Goal: Task Accomplishment & Management: Use online tool/utility

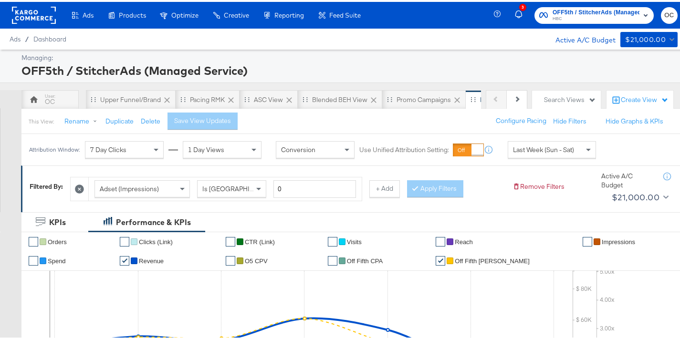
click at [45, 14] on rect at bounding box center [34, 13] width 44 height 17
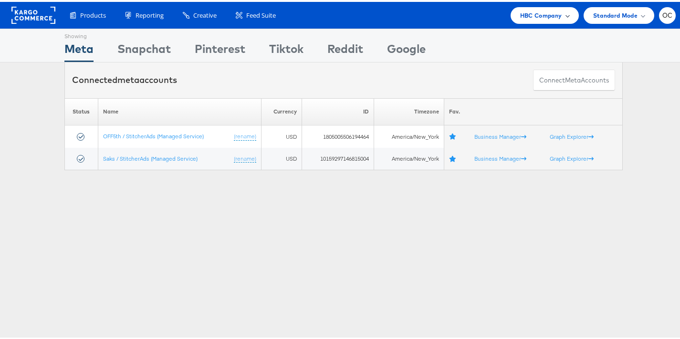
click at [522, 11] on span "HBC Company" at bounding box center [541, 14] width 42 height 10
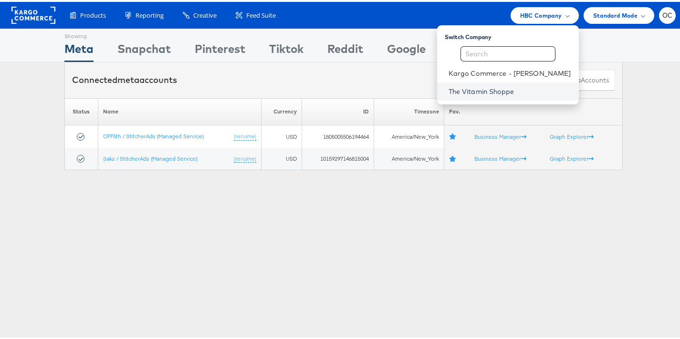
click at [493, 85] on link "The Vitamin Shoppe" at bounding box center [509, 90] width 123 height 10
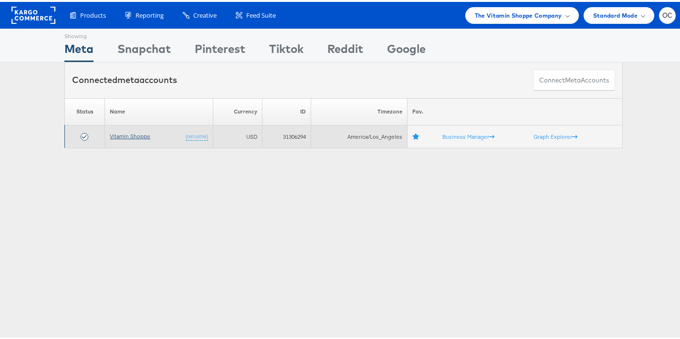
click at [122, 135] on link "Vitamin Shoppe" at bounding box center [130, 134] width 41 height 7
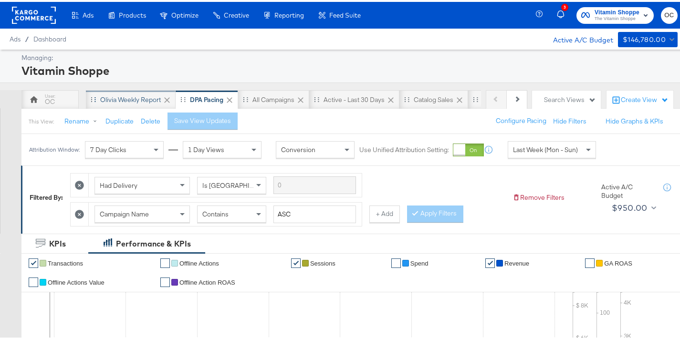
click at [134, 101] on div "Olivia Weekly Report" at bounding box center [130, 97] width 61 height 9
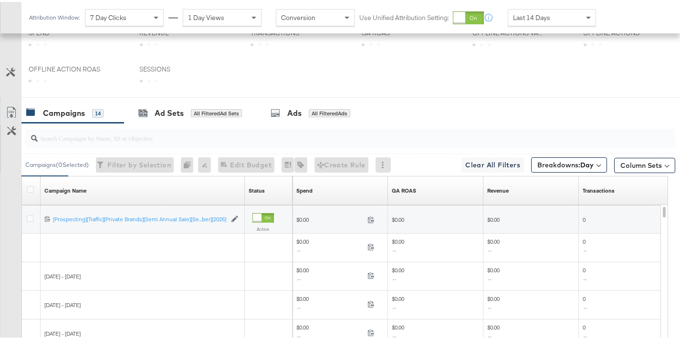
scroll to position [322, 0]
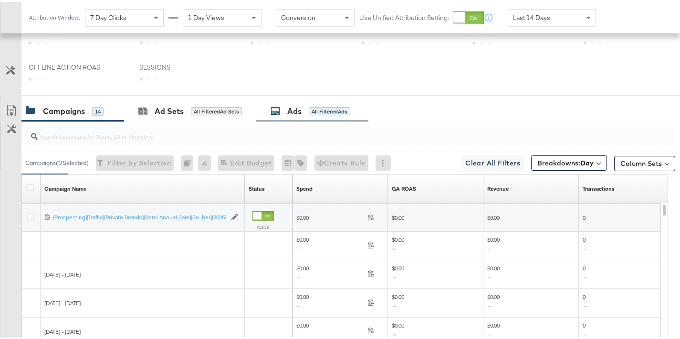
click at [315, 112] on div "All Filtered Ads" at bounding box center [329, 109] width 41 height 9
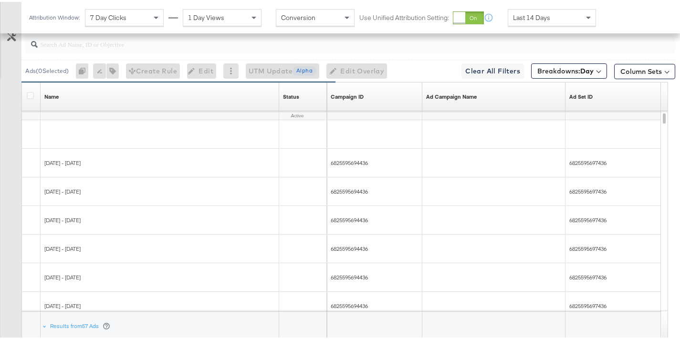
scroll to position [512, 0]
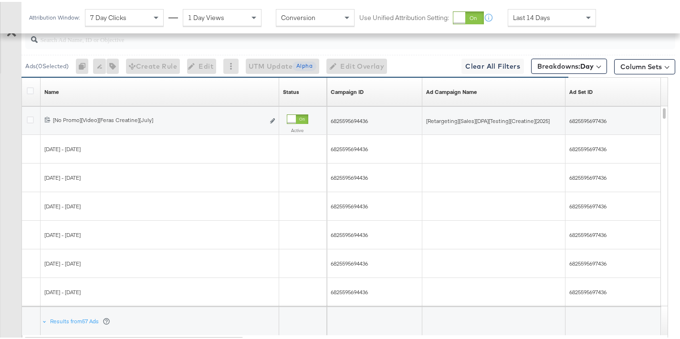
click at [412, 44] on div at bounding box center [349, 37] width 649 height 19
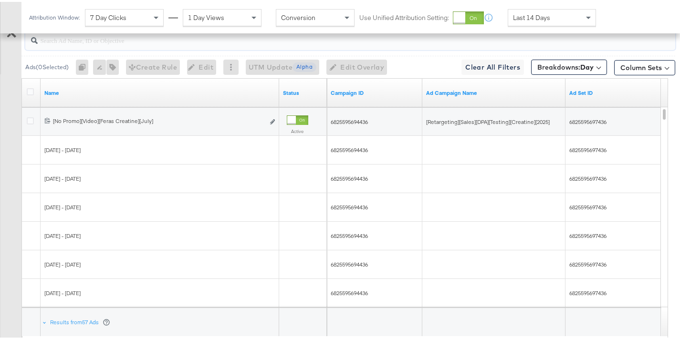
scroll to position [313, 0]
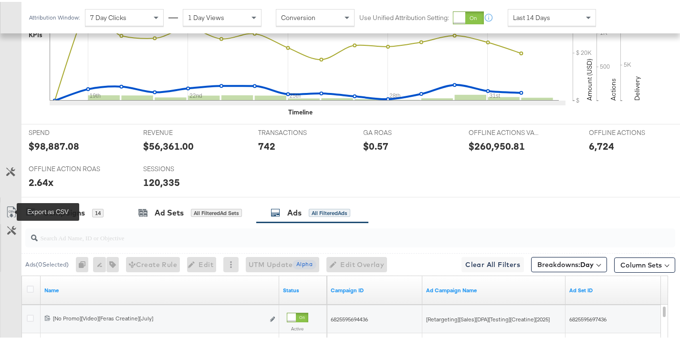
click at [10, 205] on icon at bounding box center [11, 210] width 11 height 11
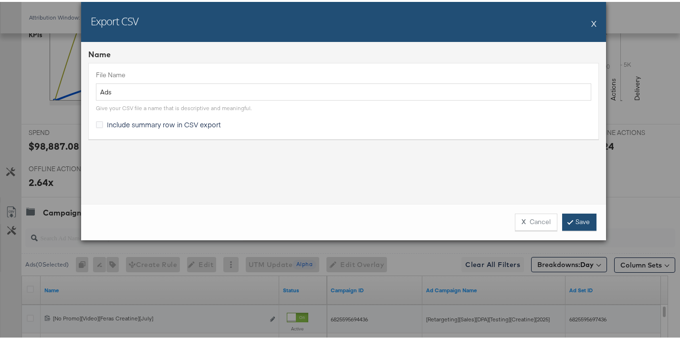
click at [569, 217] on link "Save" at bounding box center [579, 220] width 34 height 17
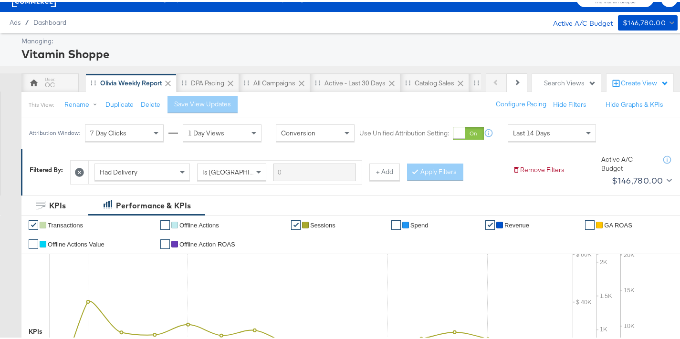
scroll to position [0, 0]
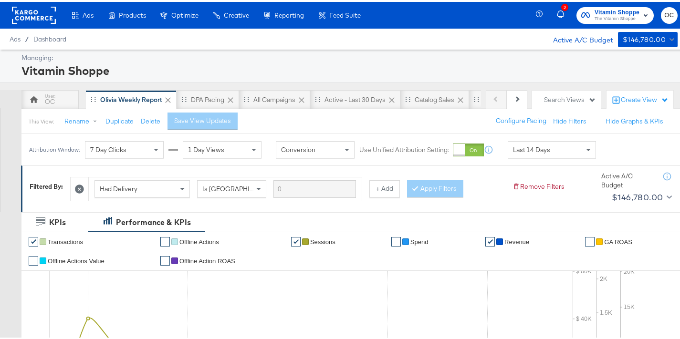
click at [31, 15] on rect at bounding box center [34, 13] width 44 height 17
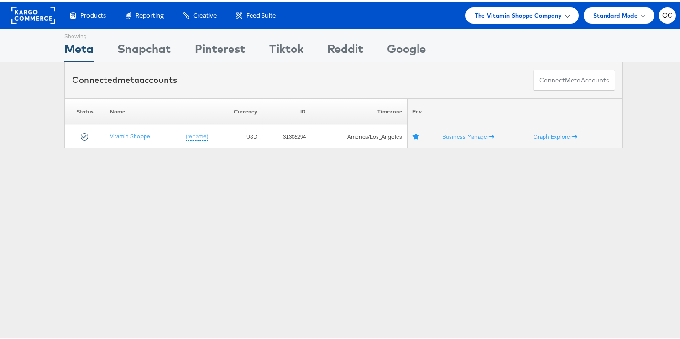
click at [520, 13] on span "The Vitamin Shoppe Company" at bounding box center [517, 14] width 87 height 10
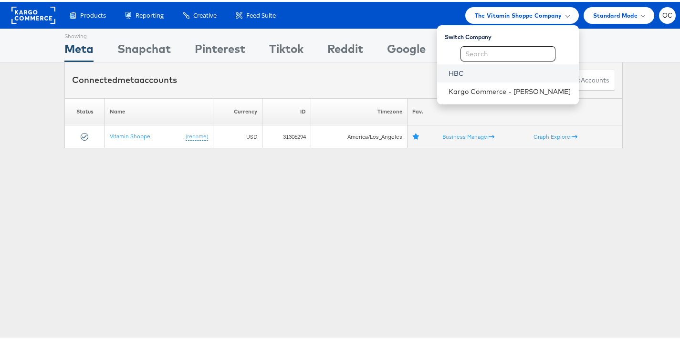
click at [472, 75] on link "HBC" at bounding box center [509, 72] width 123 height 10
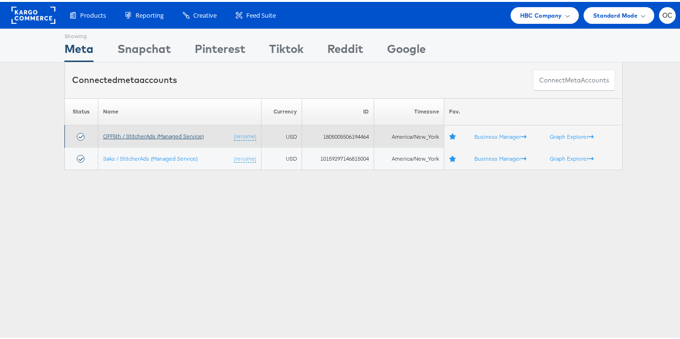
click at [166, 138] on link "OFF5th / StitcherAds (Managed Service)" at bounding box center [153, 134] width 101 height 7
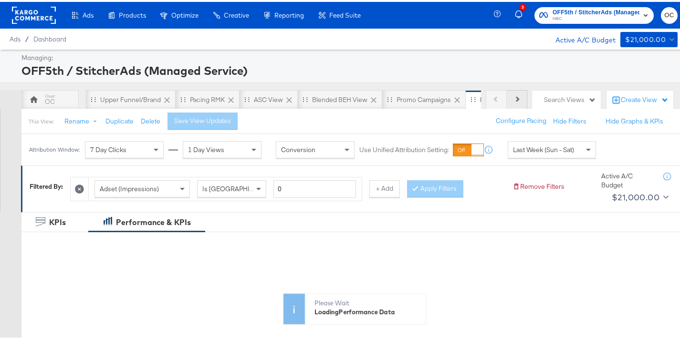
click at [506, 97] on button "Next" at bounding box center [516, 97] width 21 height 19
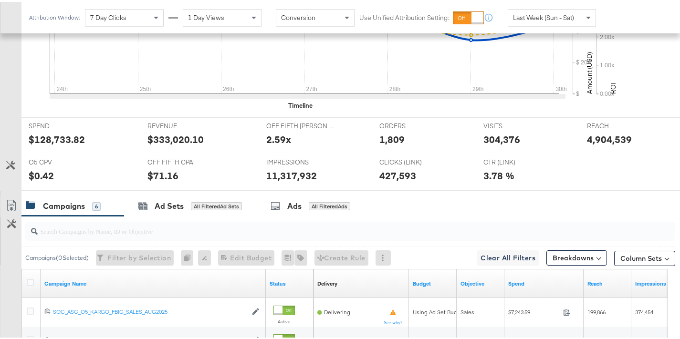
scroll to position [385, 0]
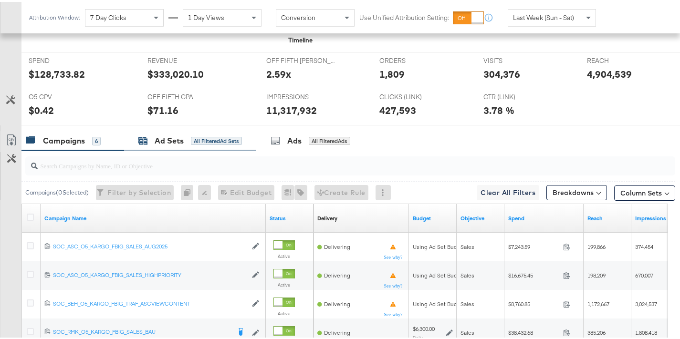
click at [186, 137] on div "Ad Sets All Filtered Ad Sets" at bounding box center [189, 139] width 103 height 11
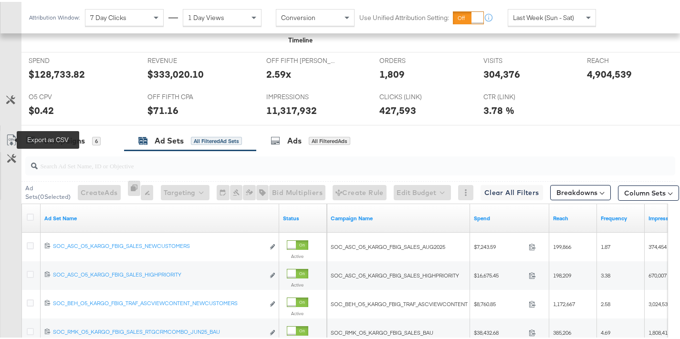
click at [13, 136] on icon at bounding box center [11, 138] width 11 height 11
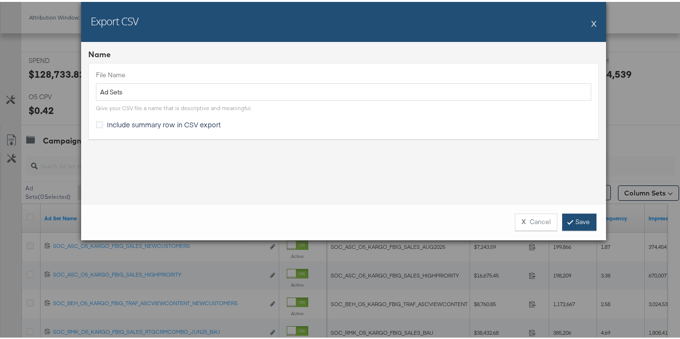
click at [570, 220] on link "Save" at bounding box center [579, 220] width 34 height 17
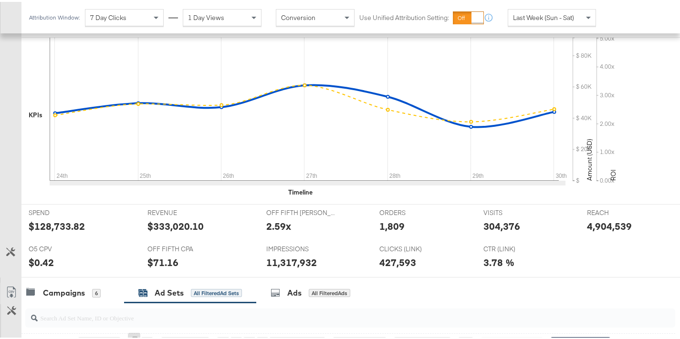
scroll to position [30, 0]
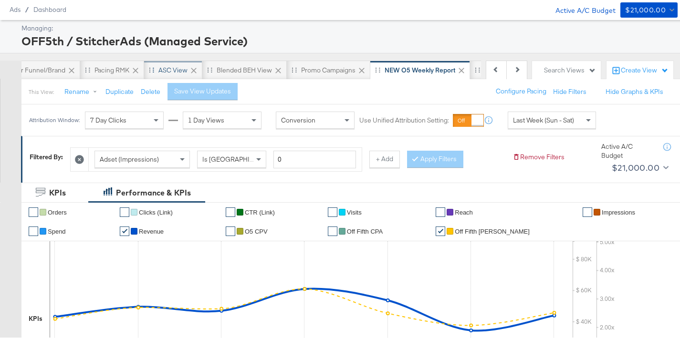
click at [160, 68] on div "ASC View" at bounding box center [172, 68] width 29 height 9
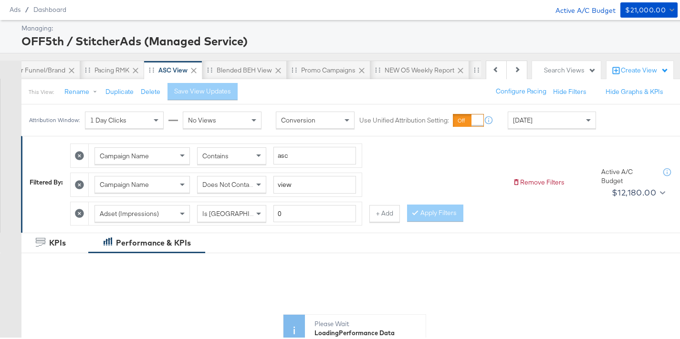
click at [551, 119] on div "[DATE]" at bounding box center [551, 118] width 87 height 16
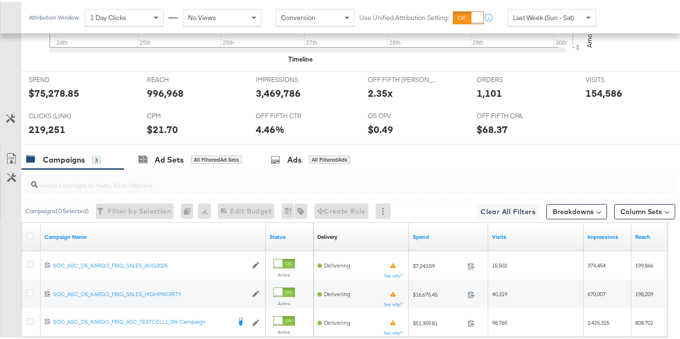
scroll to position [469, 0]
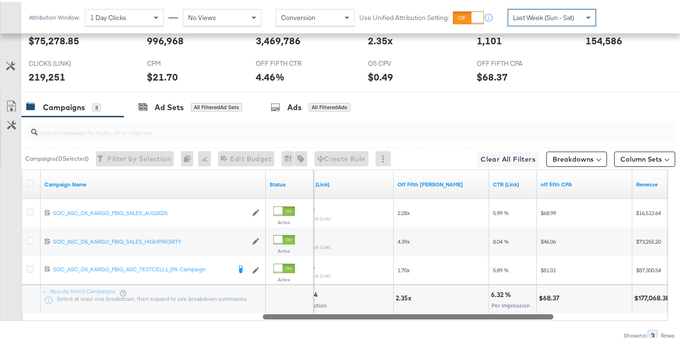
drag, startPoint x: 264, startPoint y: 313, endPoint x: 503, endPoint y: 313, distance: 238.9
click at [503, 313] on div at bounding box center [408, 314] width 290 height 8
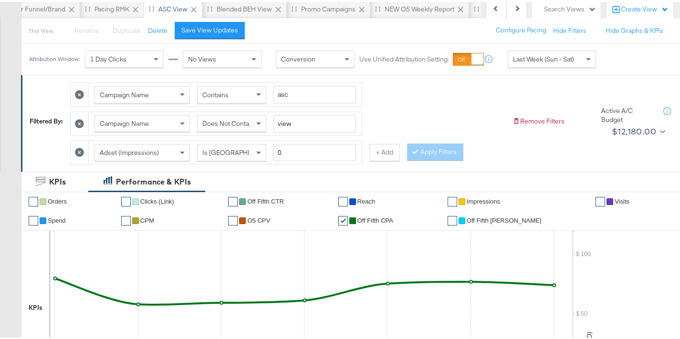
scroll to position [81, 0]
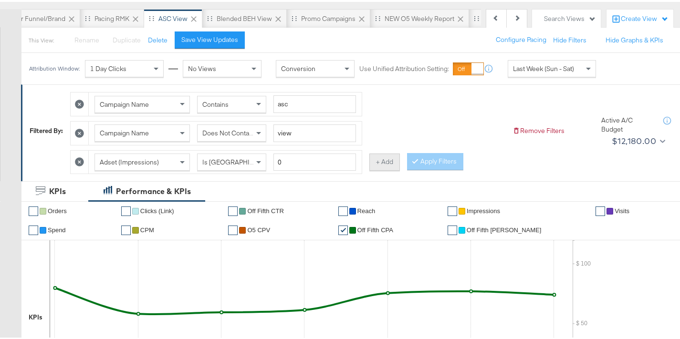
click at [386, 163] on button "+ Add" at bounding box center [384, 160] width 31 height 17
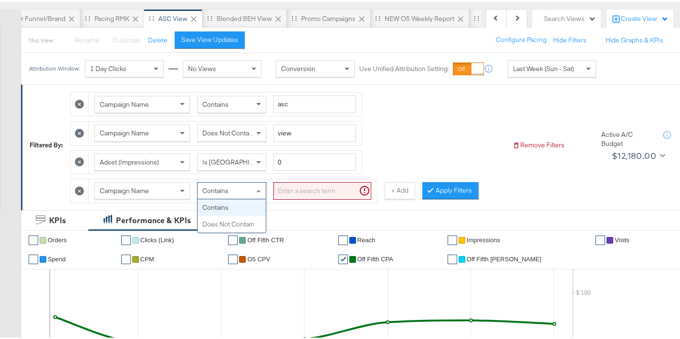
click at [219, 192] on span "Contains" at bounding box center [215, 189] width 26 height 9
click at [319, 191] on input "search" at bounding box center [322, 189] width 98 height 18
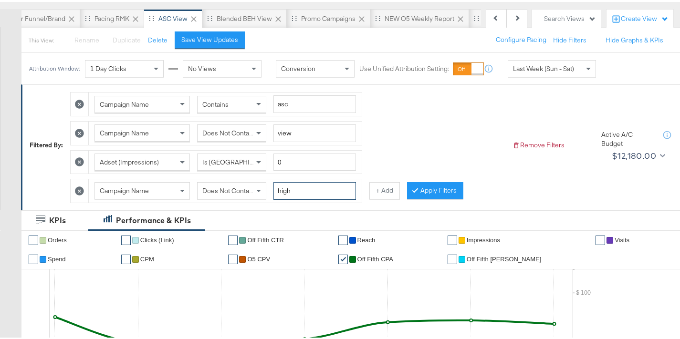
type input "high"
click at [433, 165] on div "Campaign Name Contains asc Campaign Name Does Not Contain view Adset (Impressio…" at bounding box center [287, 142] width 434 height 115
click at [439, 188] on button "Apply Filters" at bounding box center [435, 188] width 56 height 17
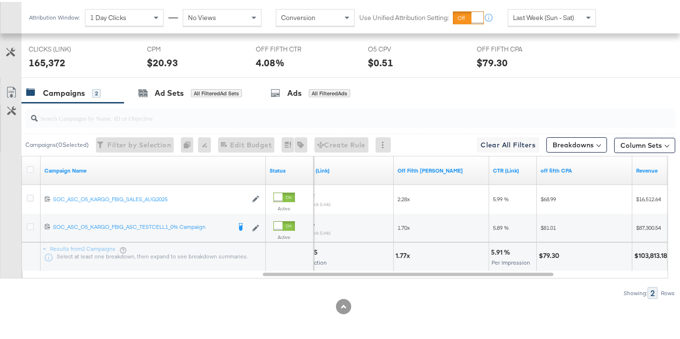
scroll to position [0, 0]
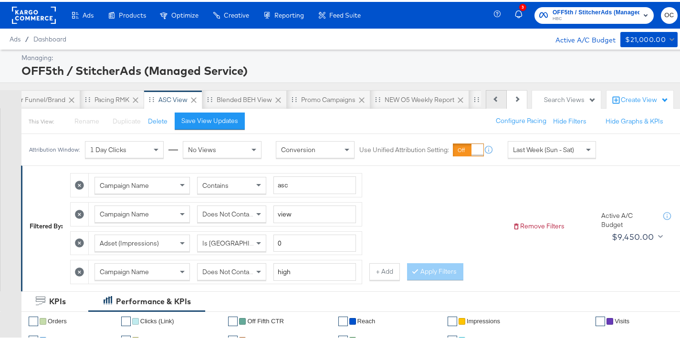
click at [490, 100] on button "Previous" at bounding box center [495, 97] width 21 height 19
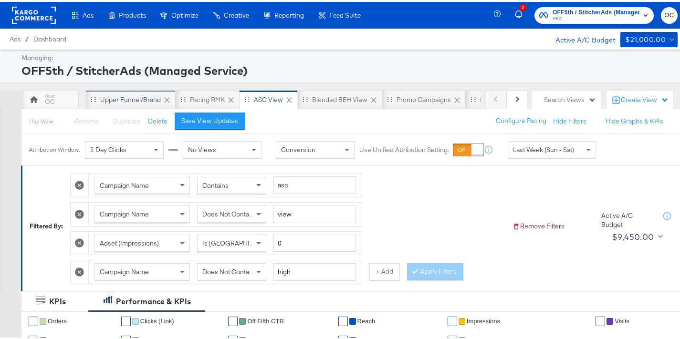
click at [120, 95] on div "Upper Funnel/Brand" at bounding box center [130, 97] width 61 height 9
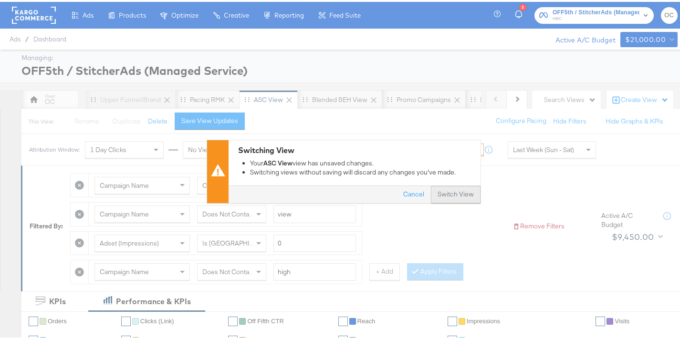
click at [451, 190] on button "Switch View" at bounding box center [456, 192] width 50 height 17
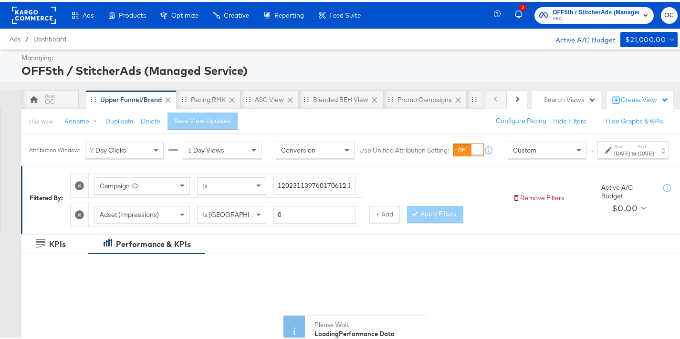
click at [526, 156] on div "Custom" at bounding box center [547, 148] width 78 height 16
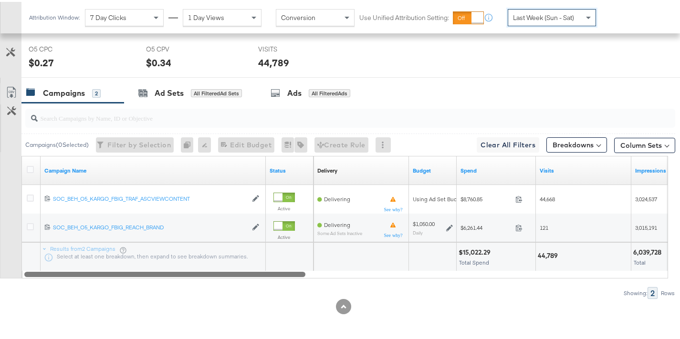
scroll to position [454, 0]
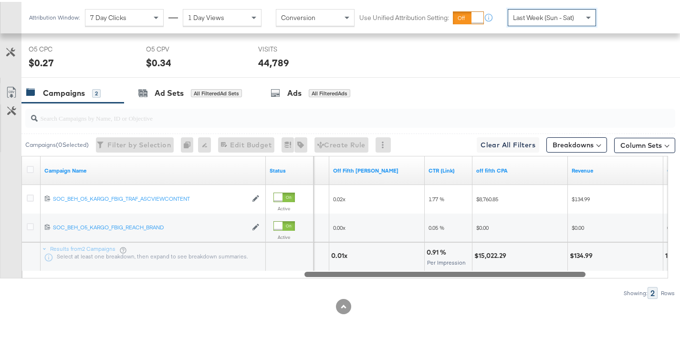
drag, startPoint x: 280, startPoint y: 274, endPoint x: 541, endPoint y: 296, distance: 261.8
click at [541, 296] on div "Campaigns ( 0 Selected) Filter by Selection Filter 0 campaigns 0 Rename 0 campa…" at bounding box center [337, 199] width 675 height 196
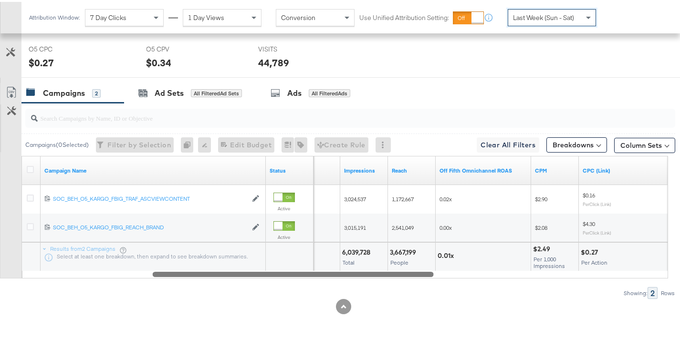
drag, startPoint x: 443, startPoint y: 274, endPoint x: 290, endPoint y: 275, distance: 152.6
click at [290, 275] on div at bounding box center [293, 272] width 281 height 8
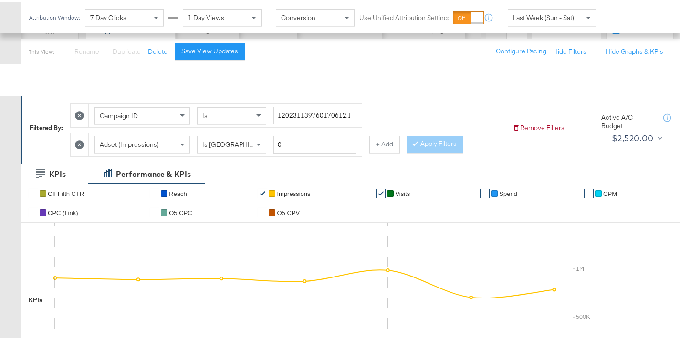
scroll to position [0, 0]
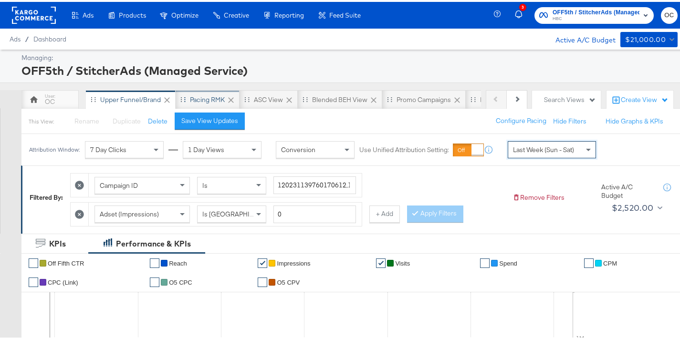
click at [204, 98] on div "Pacing RMK" at bounding box center [207, 97] width 35 height 9
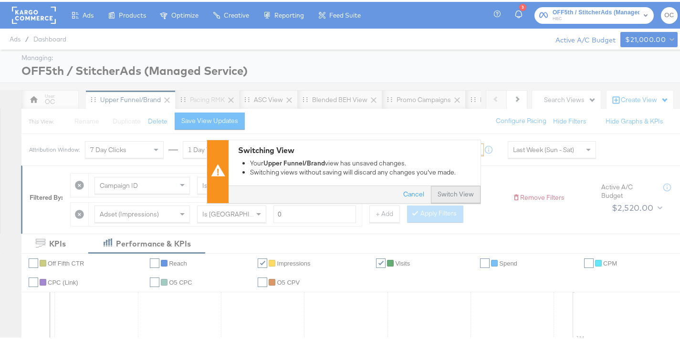
click at [449, 186] on button "Switch View" at bounding box center [456, 192] width 50 height 17
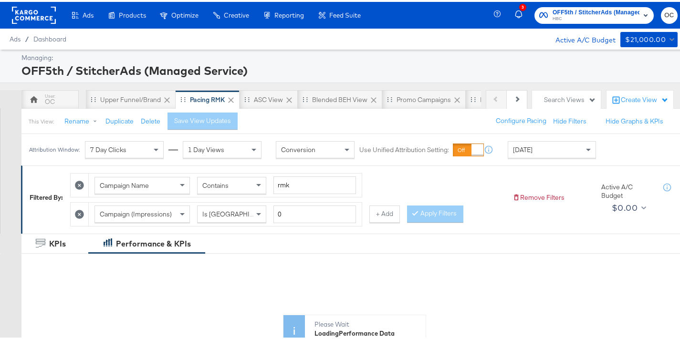
click at [536, 147] on div "[DATE]" at bounding box center [551, 148] width 87 height 16
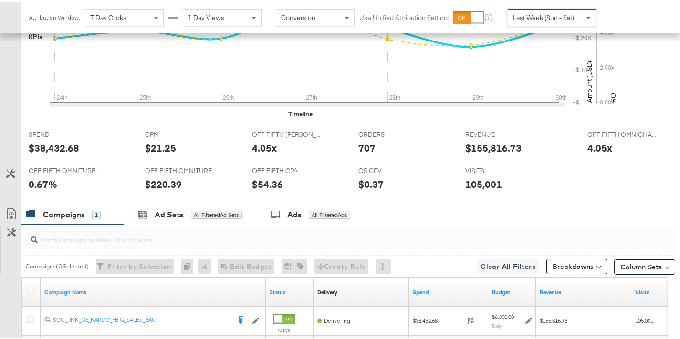
scroll to position [426, 0]
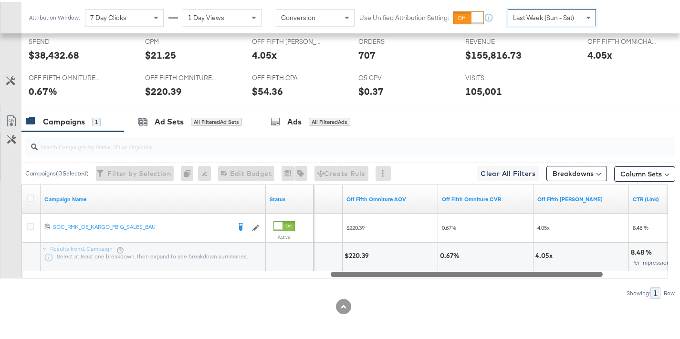
drag, startPoint x: 287, startPoint y: 273, endPoint x: 596, endPoint y: 286, distance: 309.3
click at [596, 286] on div "Campaigns ( 0 Selected) Filter by Selection Filter 0 campaigns 0 Rename 0 campa…" at bounding box center [337, 213] width 675 height 167
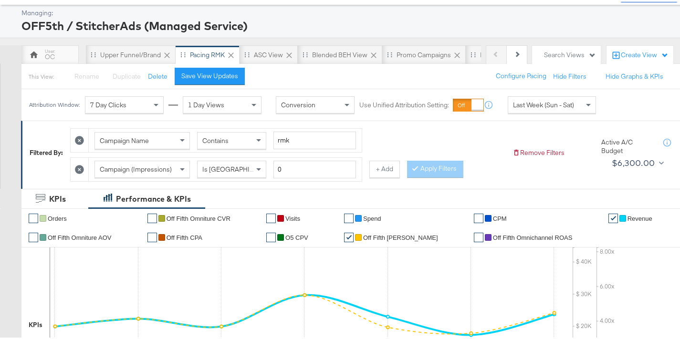
scroll to position [29, 0]
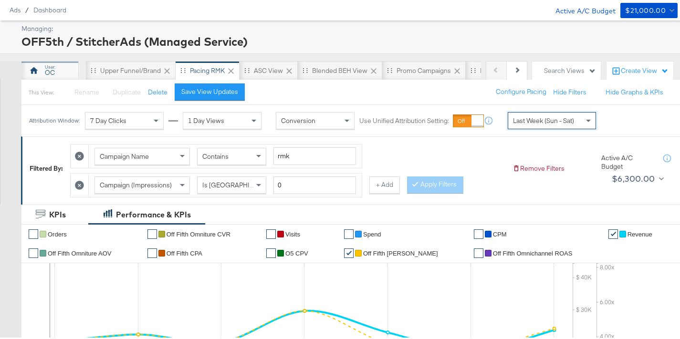
click at [55, 70] on div "OC" at bounding box center [49, 68] width 57 height 19
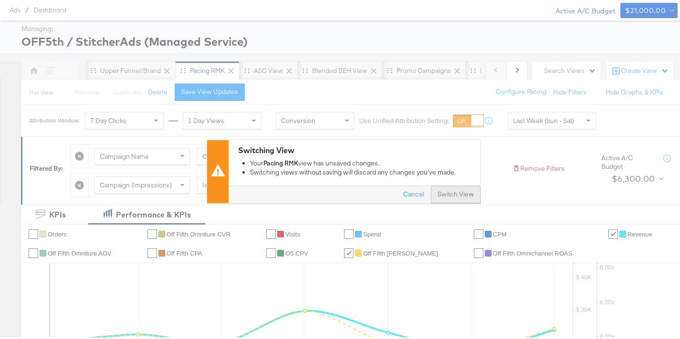
click at [466, 197] on button "Switch View" at bounding box center [456, 192] width 50 height 17
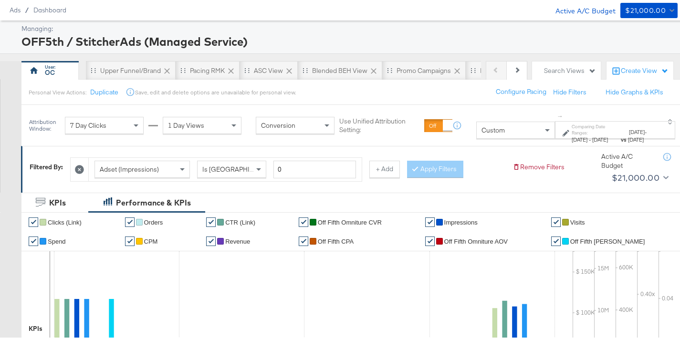
click at [571, 134] on span "[DATE]" at bounding box center [579, 137] width 16 height 7
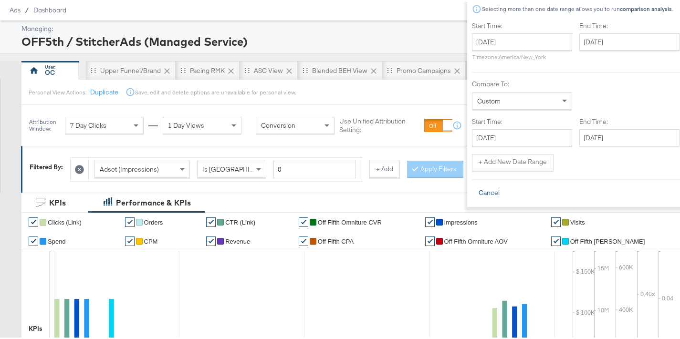
click at [472, 190] on button "Cancel" at bounding box center [489, 191] width 34 height 17
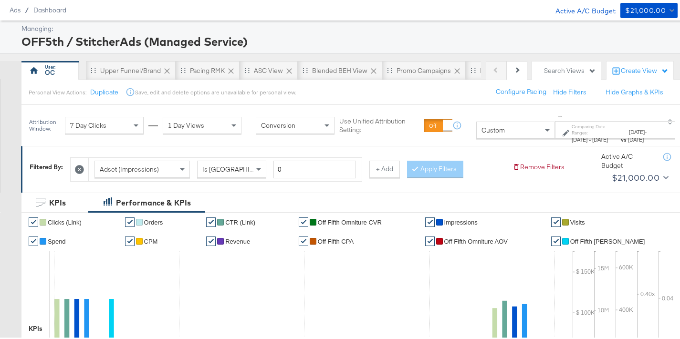
click at [482, 138] on div "Attribution Window: 7 Day Clicks 1 Day Views Conversion Use Unified Attribution…" at bounding box center [353, 123] width 665 height 41
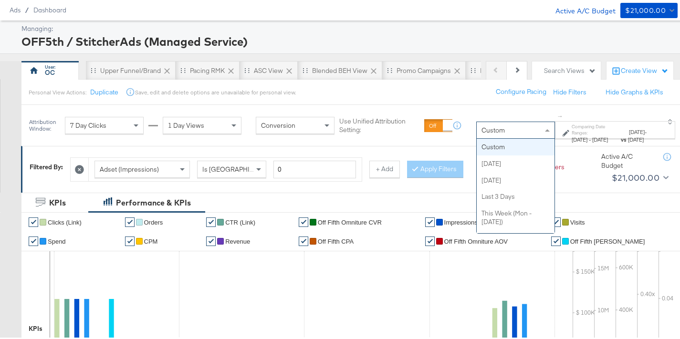
click at [483, 126] on div "Custom" at bounding box center [515, 128] width 78 height 16
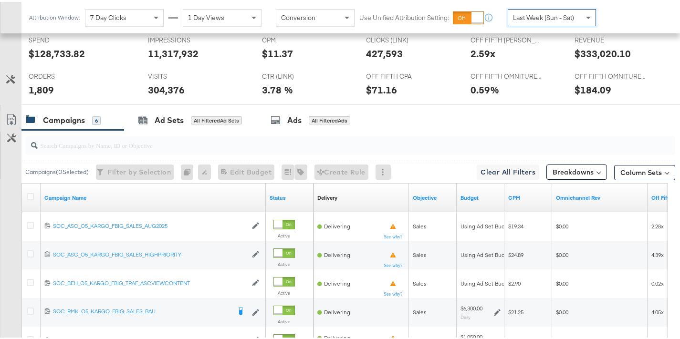
scroll to position [517, 0]
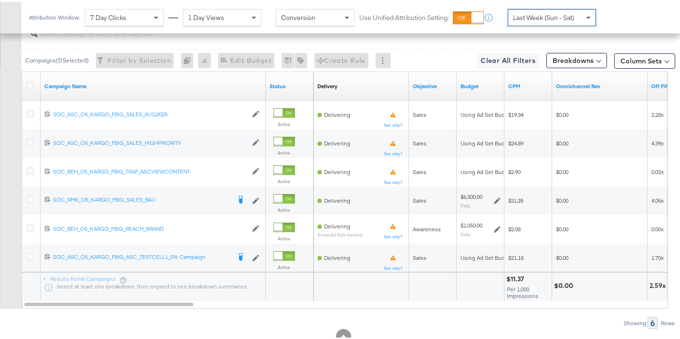
click at [245, 291] on div "Results from 6 Campaigns Select at least one breakdown, then expand to see brea…" at bounding box center [153, 285] width 225 height 29
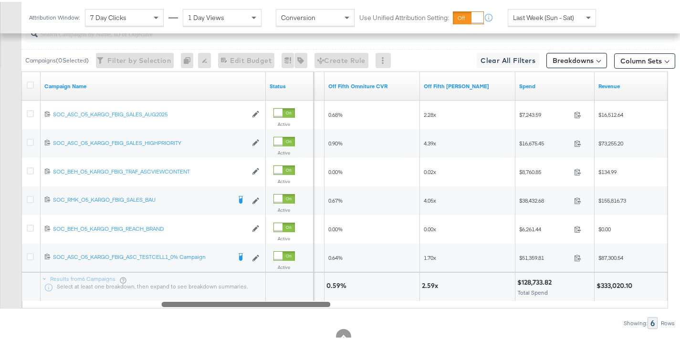
drag, startPoint x: 191, startPoint y: 301, endPoint x: 327, endPoint y: 295, distance: 136.0
click at [327, 295] on div "Campaign Name Status Off Fifth Omniture AOV Off Fifth Omniture CVR Off Fifth [P…" at bounding box center [344, 188] width 646 height 237
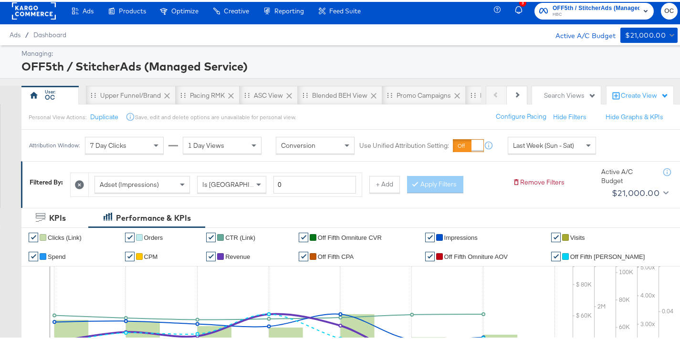
scroll to position [0, 0]
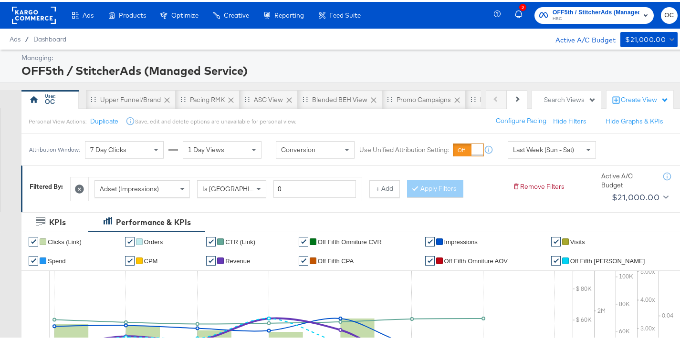
click at [550, 155] on div "Last Week (Sun - Sat)" at bounding box center [551, 148] width 87 height 16
click at [638, 148] on label "End:" at bounding box center [646, 145] width 16 height 6
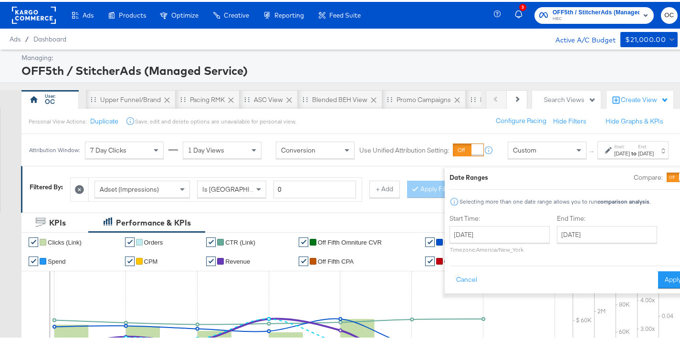
click at [666, 174] on div at bounding box center [676, 176] width 21 height 10
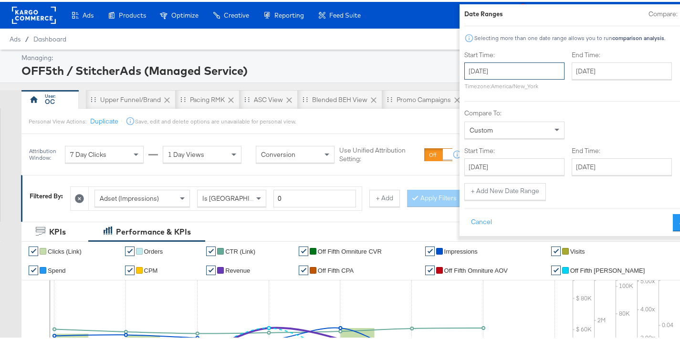
click at [503, 73] on input "[DATE]" at bounding box center [514, 69] width 100 height 17
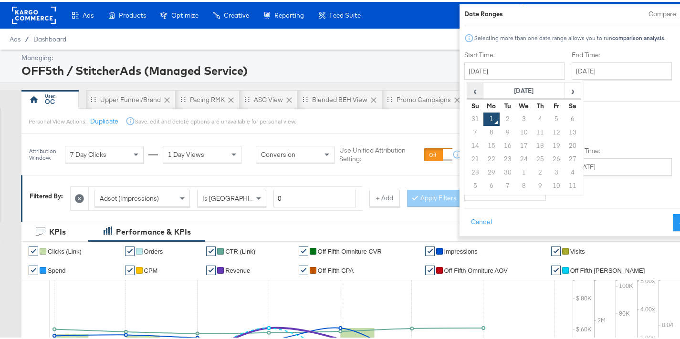
click at [467, 91] on span "‹" at bounding box center [474, 89] width 15 height 14
click at [532, 171] on td "28" at bounding box center [540, 170] width 16 height 13
type input "[DATE]"
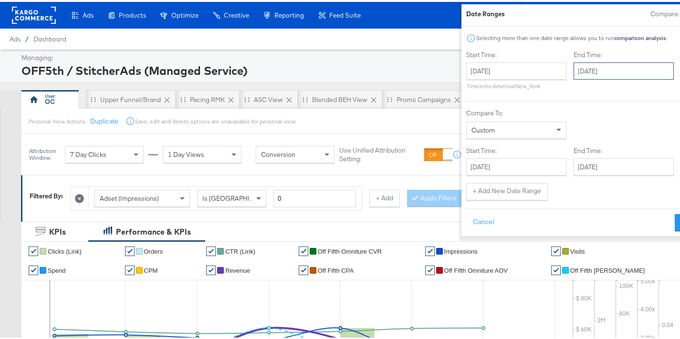
click at [587, 67] on input "[DATE]" at bounding box center [623, 69] width 100 height 17
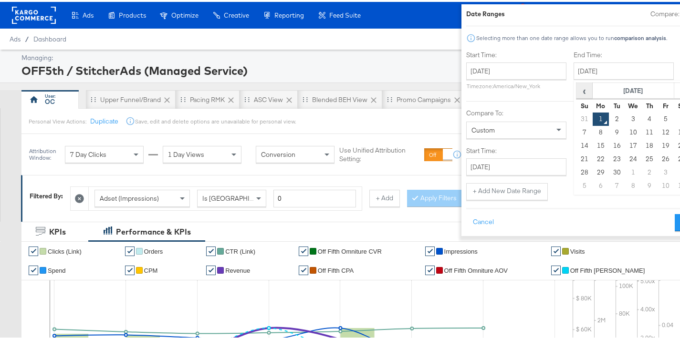
click at [577, 89] on span "‹" at bounding box center [584, 89] width 15 height 14
click at [641, 172] on td "28" at bounding box center [649, 170] width 16 height 13
type input "[DATE]"
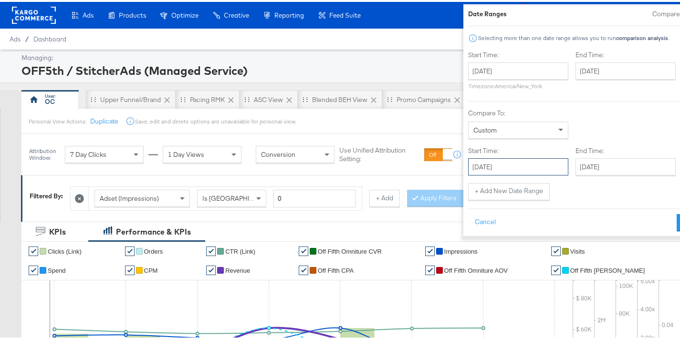
drag, startPoint x: 505, startPoint y: 169, endPoint x: 500, endPoint y: 169, distance: 5.2
click at [505, 168] on input "[DATE]" at bounding box center [518, 164] width 100 height 17
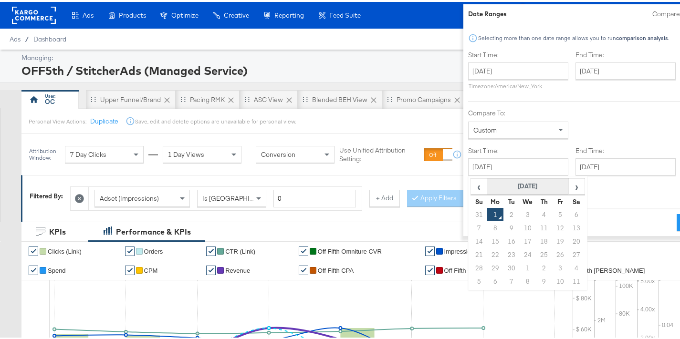
drag, startPoint x: 437, startPoint y: 187, endPoint x: 447, endPoint y: 192, distance: 11.1
click at [471, 186] on span "‹" at bounding box center [478, 184] width 15 height 14
click at [552, 268] on td "29" at bounding box center [560, 265] width 16 height 13
type input "[DATE]"
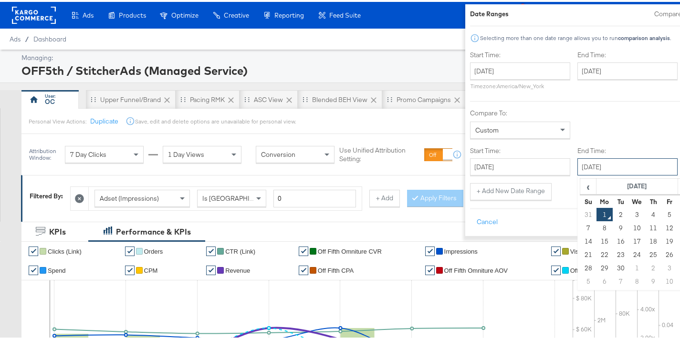
click at [586, 166] on input "[DATE]" at bounding box center [627, 164] width 100 height 17
click at [580, 185] on span "‹" at bounding box center [587, 184] width 15 height 14
click at [661, 264] on td "29" at bounding box center [669, 265] width 16 height 13
type input "[DATE]"
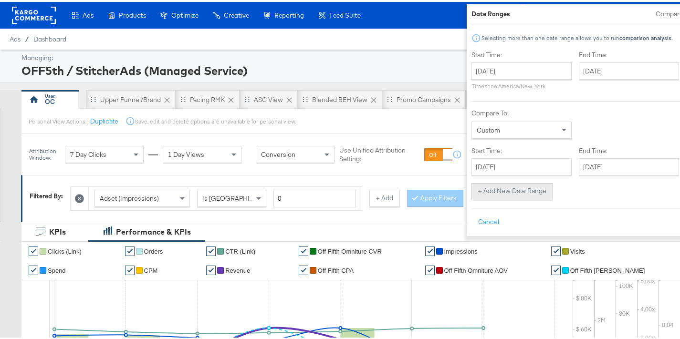
click at [479, 186] on button "+ Add New Date Range" at bounding box center [512, 189] width 82 height 17
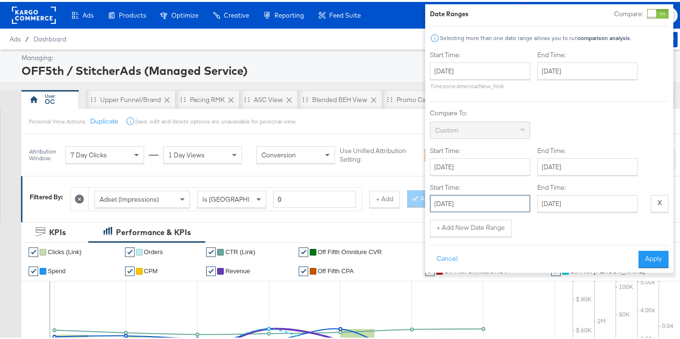
click at [482, 196] on input "[DATE]" at bounding box center [480, 201] width 100 height 17
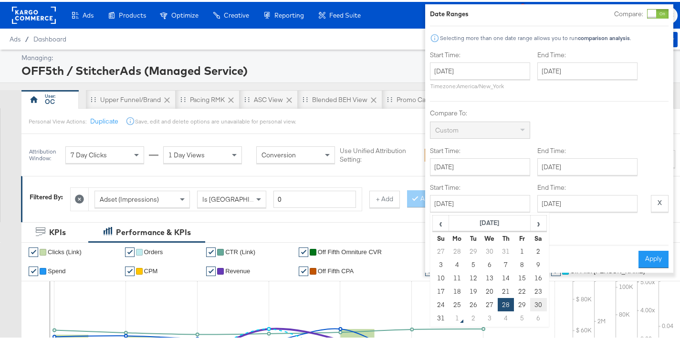
click at [531, 302] on td "30" at bounding box center [538, 302] width 16 height 13
type input "[DATE]"
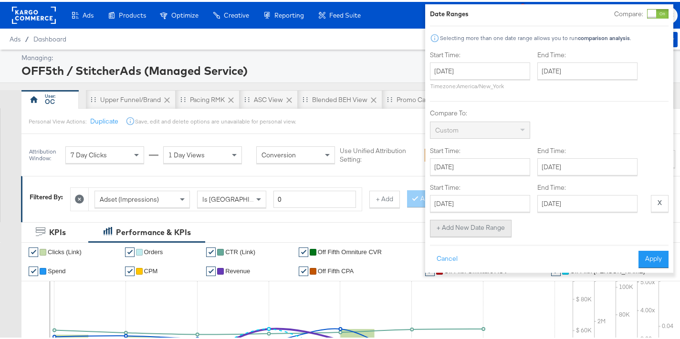
click at [489, 224] on button "+ Add New Date Range" at bounding box center [471, 226] width 82 height 17
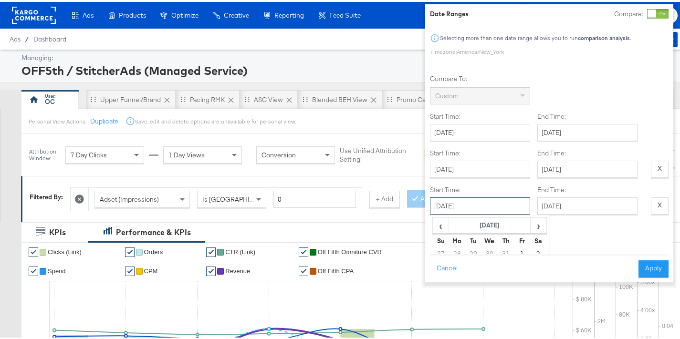
click at [474, 208] on input "[DATE]" at bounding box center [480, 204] width 100 height 17
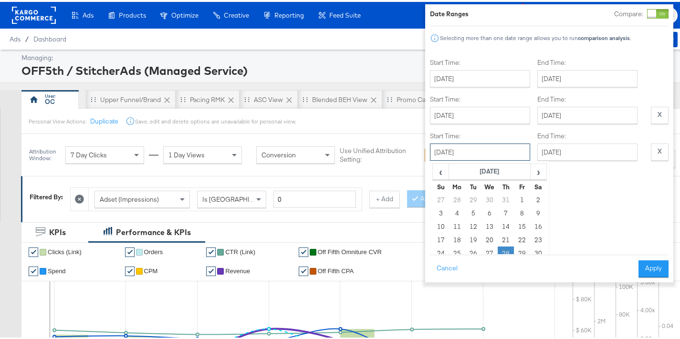
scroll to position [117, 0]
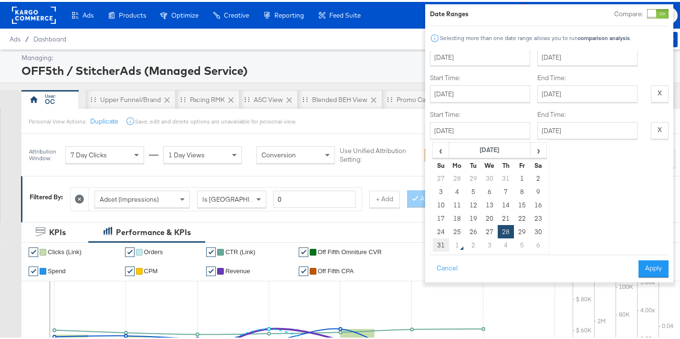
click at [435, 237] on td "31" at bounding box center [440, 243] width 16 height 13
type input "[DATE]"
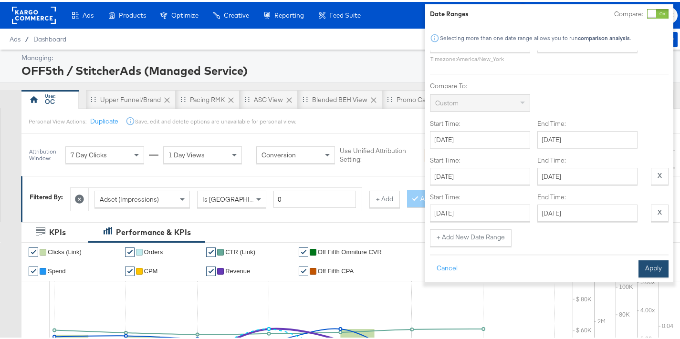
click at [654, 271] on button "Apply" at bounding box center [653, 266] width 30 height 17
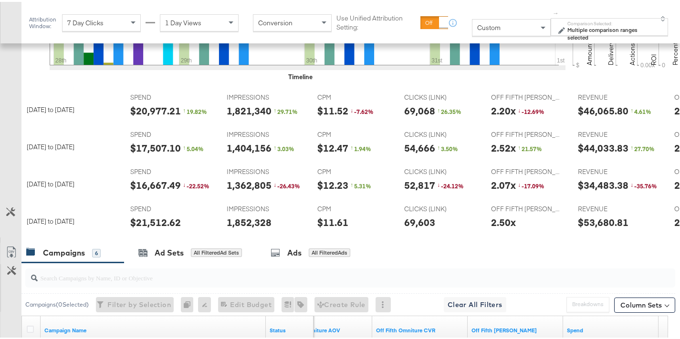
scroll to position [157, 0]
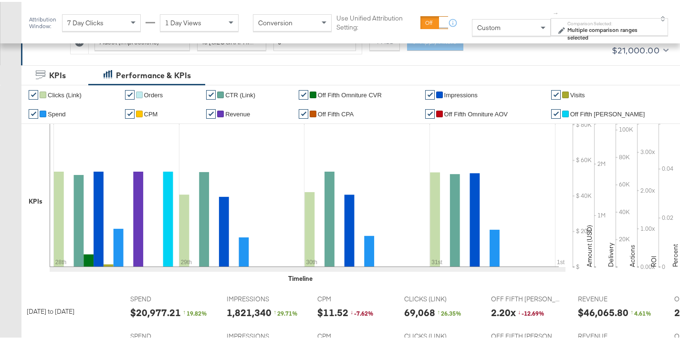
click at [528, 31] on div "Custom" at bounding box center [511, 26] width 78 height 16
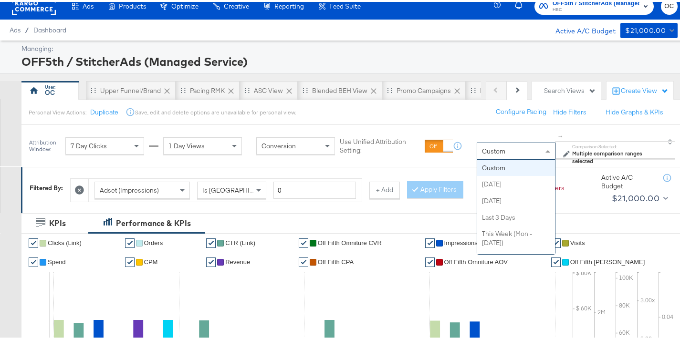
scroll to position [0, 0]
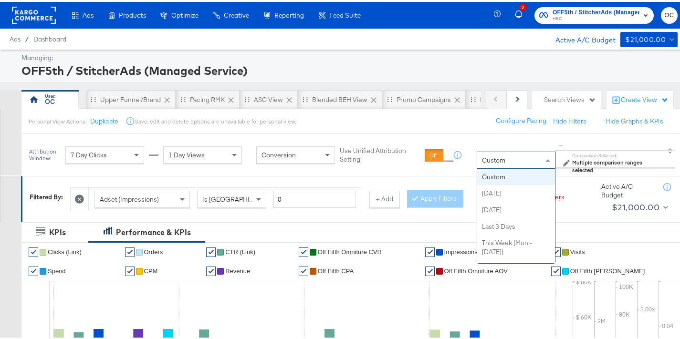
drag, startPoint x: 604, startPoint y: 155, endPoint x: 598, endPoint y: 155, distance: 5.7
click at [604, 155] on label "Comparison Selected:" at bounding box center [616, 154] width 88 height 6
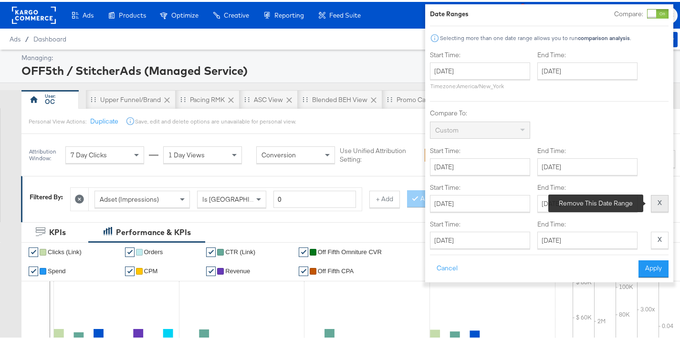
click at [650, 203] on button "X" at bounding box center [659, 201] width 18 height 17
type input "[DATE]"
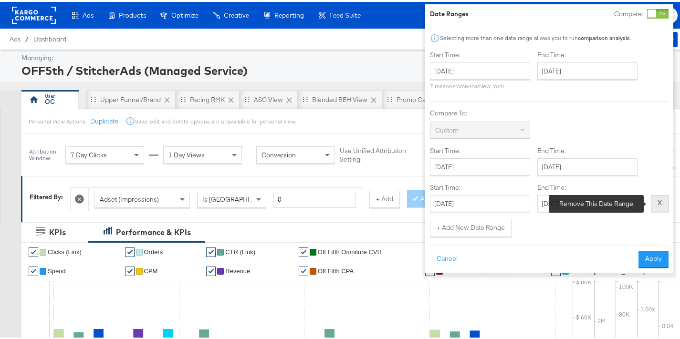
click at [657, 201] on strong "X" at bounding box center [659, 201] width 4 height 9
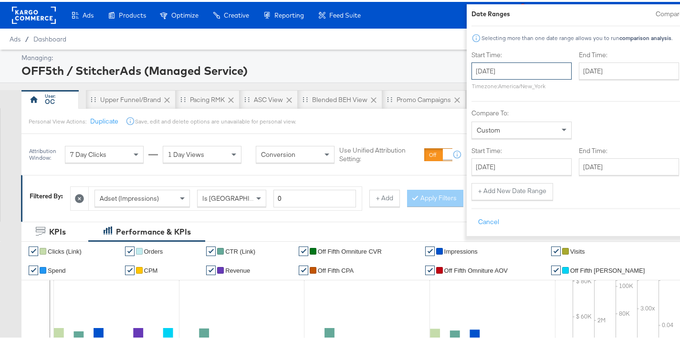
click at [471, 69] on input "[DATE]" at bounding box center [521, 69] width 100 height 17
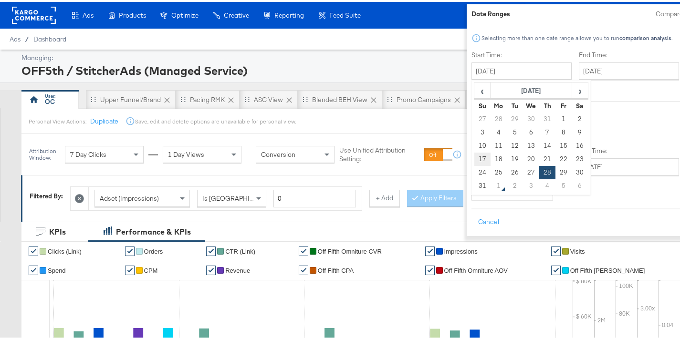
click at [474, 156] on td "17" at bounding box center [482, 157] width 16 height 13
type input "[DATE]"
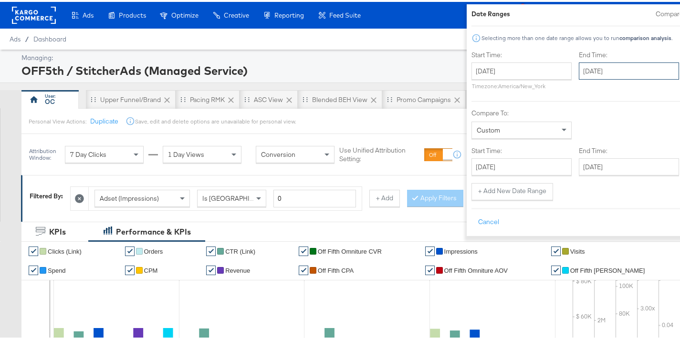
click at [587, 71] on input "[DATE]" at bounding box center [628, 69] width 100 height 17
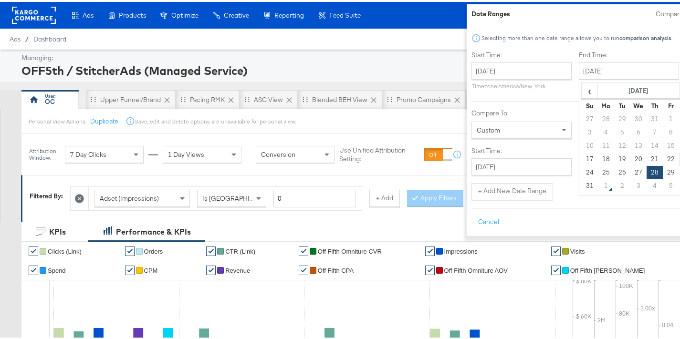
click at [679, 156] on td "23" at bounding box center [687, 157] width 16 height 13
type input "[DATE]"
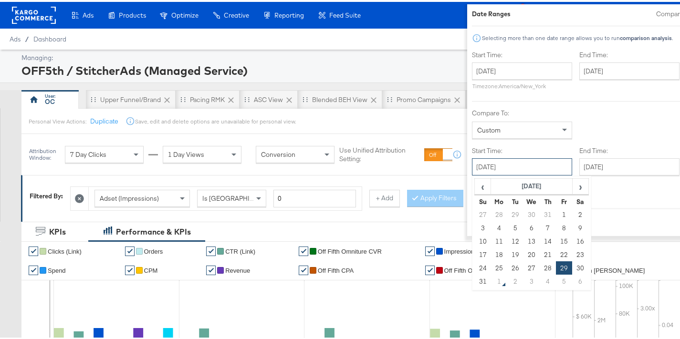
drag, startPoint x: 494, startPoint y: 166, endPoint x: 466, endPoint y: 197, distance: 42.2
click at [494, 166] on input "[DATE]" at bounding box center [522, 164] width 100 height 17
click at [474, 268] on td "24" at bounding box center [482, 265] width 16 height 13
type input "[DATE]"
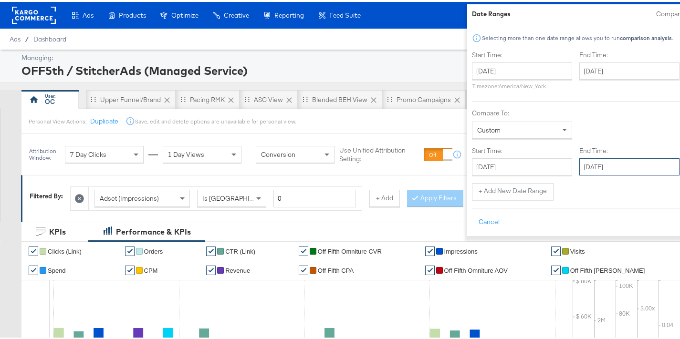
click at [600, 162] on input "[DATE]" at bounding box center [629, 164] width 100 height 17
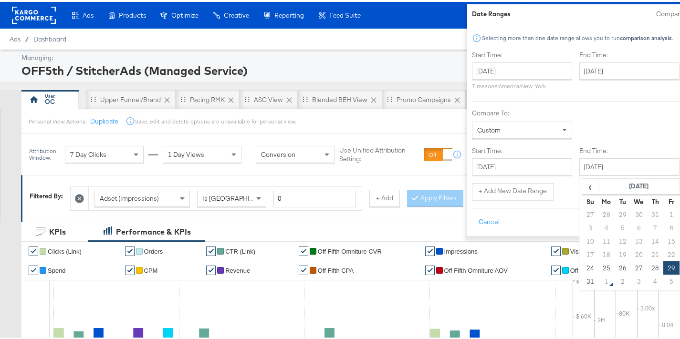
click at [679, 266] on td "30" at bounding box center [687, 265] width 16 height 13
type input "[DATE]"
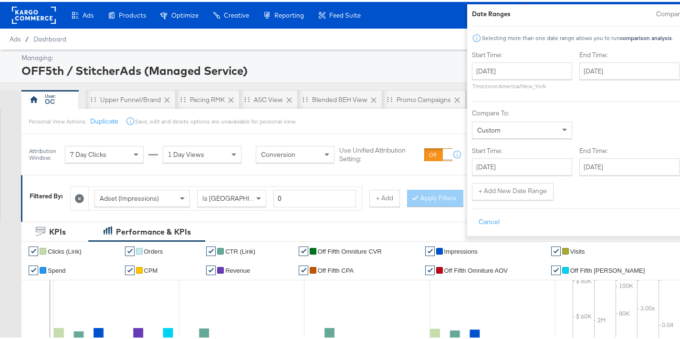
click at [652, 211] on div "Cancel Apply" at bounding box center [591, 217] width 238 height 23
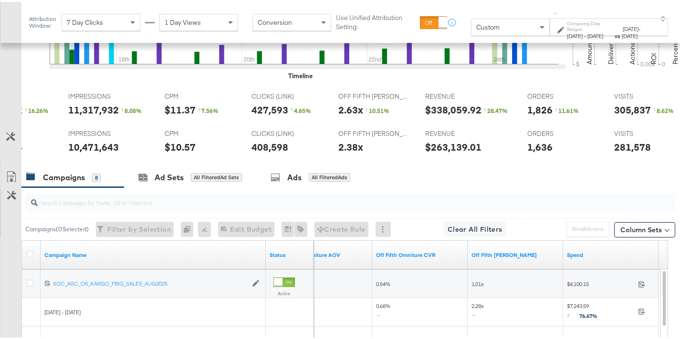
scroll to position [0, 149]
